Goal: Information Seeking & Learning: Learn about a topic

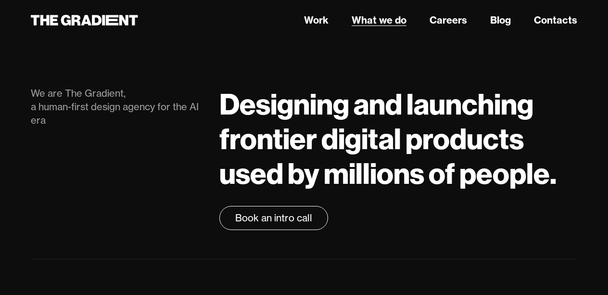
click at [383, 18] on link "What we do" at bounding box center [379, 20] width 55 height 14
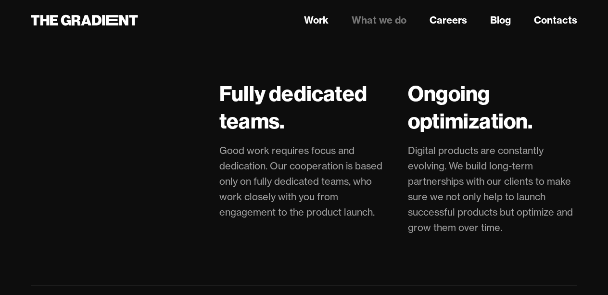
scroll to position [2540, 0]
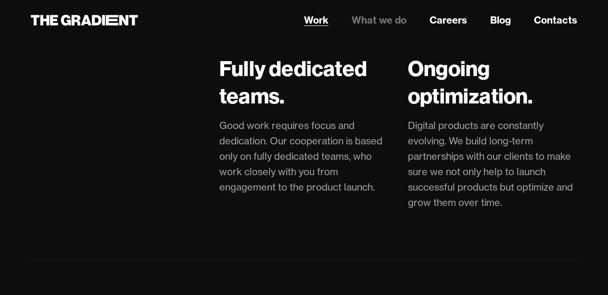
click at [313, 13] on link "Work" at bounding box center [316, 20] width 25 height 14
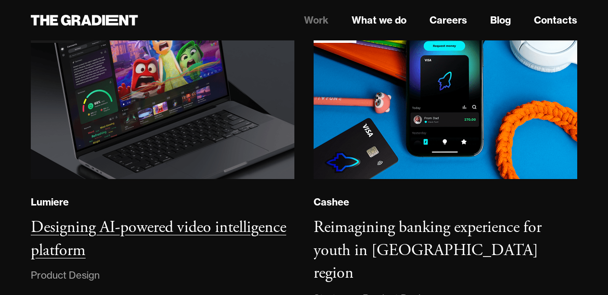
scroll to position [221, 0]
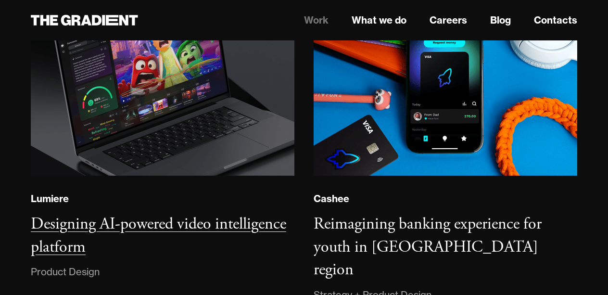
click at [68, 228] on h3 "Designing AI-powered video intelligence platform" at bounding box center [159, 236] width 256 height 44
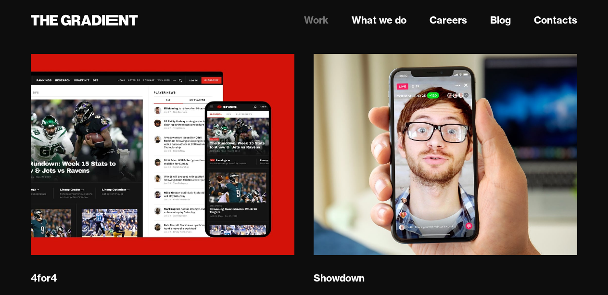
scroll to position [2084, 0]
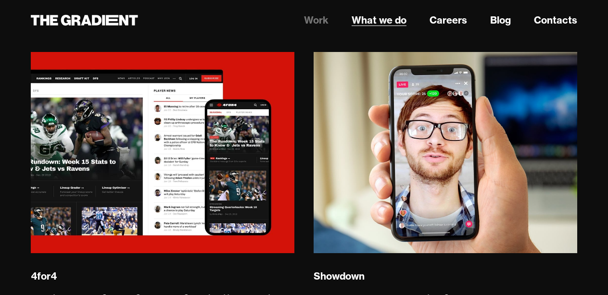
click at [392, 21] on link "What we do" at bounding box center [379, 20] width 55 height 14
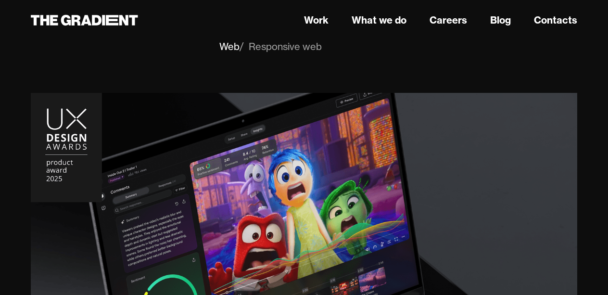
scroll to position [125, 0]
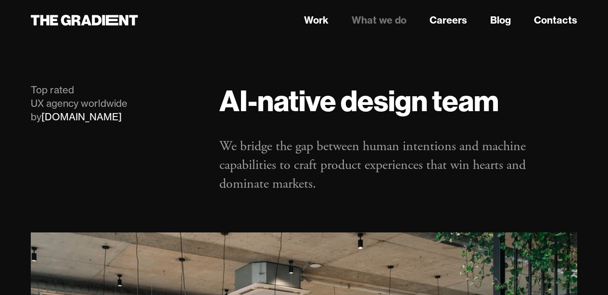
scroll to position [5, 0]
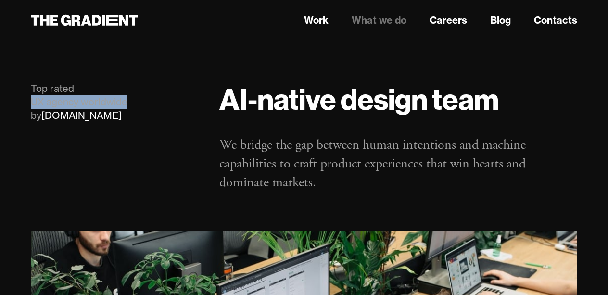
drag, startPoint x: 131, startPoint y: 102, endPoint x: 23, endPoint y: 105, distance: 108.8
click at [23, 105] on div "Top rated UX agency worldwide by [DOMAIN_NAME]" at bounding box center [115, 137] width 189 height 111
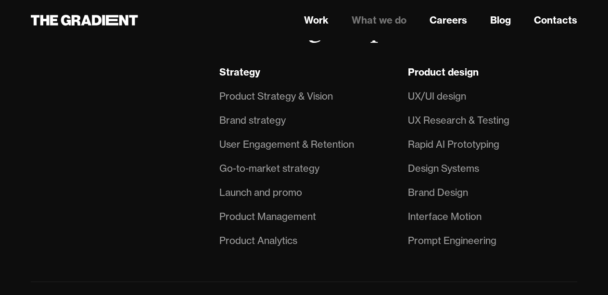
scroll to position [714, 0]
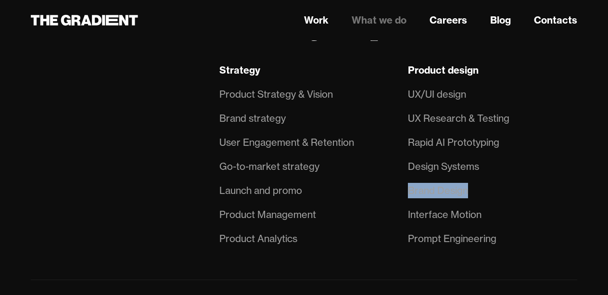
drag, startPoint x: 405, startPoint y: 191, endPoint x: 481, endPoint y: 189, distance: 76.1
click at [481, 189] on div "Product design UX/UI design UX Research & Testing Rapid AI Prototyping Design S…" at bounding box center [493, 157] width 189 height 188
click at [451, 189] on div "Brand Design" at bounding box center [438, 190] width 60 height 15
click at [438, 190] on div "Brand Design" at bounding box center [438, 190] width 60 height 15
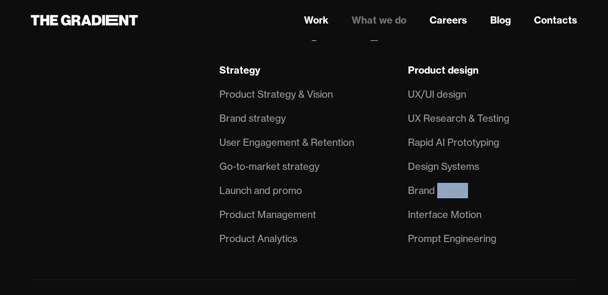
click at [438, 190] on div "Brand Design" at bounding box center [438, 190] width 60 height 15
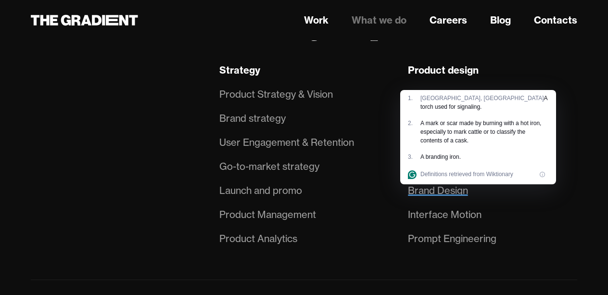
click at [392, 215] on div "Strategy Product Strategy & Vision Brand strategy User Engagement & Retention G…" at bounding box center [304, 157] width 189 height 188
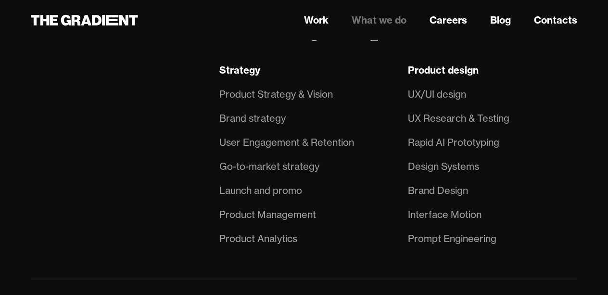
click at [433, 138] on div "Rapid AI Prototyping" at bounding box center [453, 142] width 91 height 15
copy div "Rapid AI Prototyping"
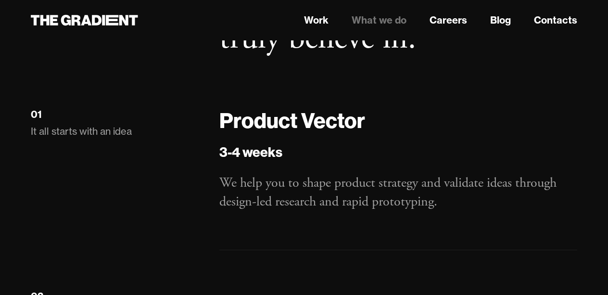
scroll to position [1178, 0]
